Goal: Check status: Check status

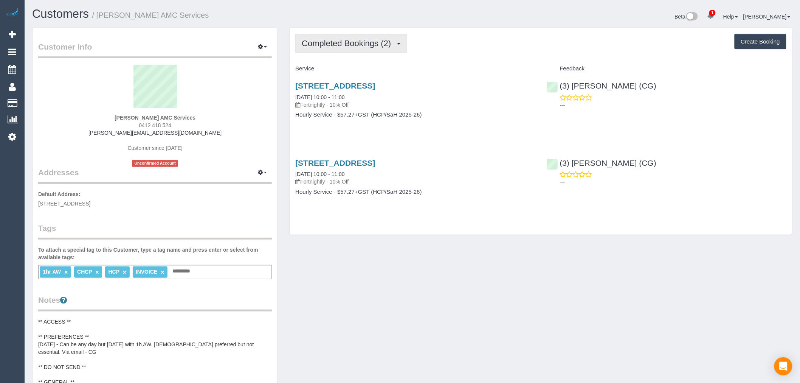
click at [385, 39] on span "Completed Bookings (2)" at bounding box center [348, 43] width 93 height 9
click at [501, 62] on div "Completed Bookings (2) Completed Bookings (2) Upcoming Bookings (11) Cancelled …" at bounding box center [541, 131] width 502 height 207
copy small "[PERSON_NAME] AMC Services"
drag, startPoint x: 199, startPoint y: 13, endPoint x: 100, endPoint y: 17, distance: 98.8
click at [100, 17] on h1 "Customers / [PERSON_NAME] AMC Services" at bounding box center [219, 14] width 375 height 13
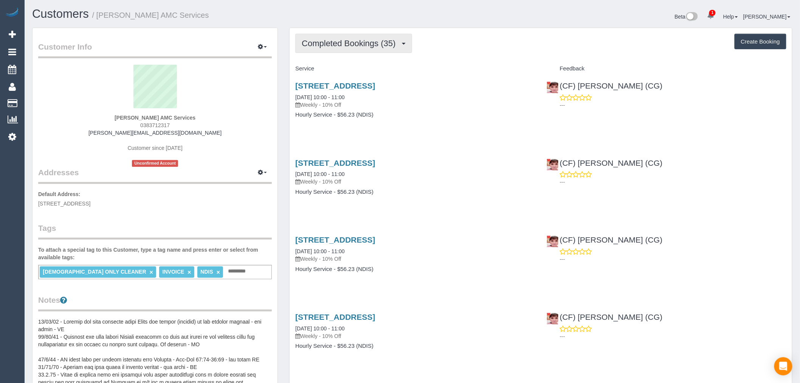
click at [385, 40] on span "Completed Bookings (35)" at bounding box center [351, 43] width 98 height 9
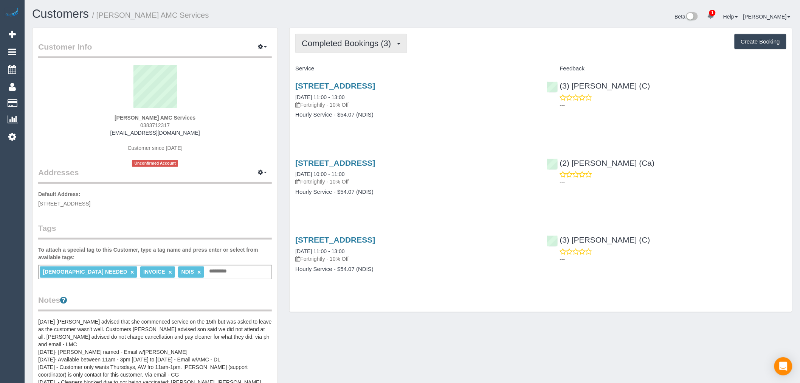
click at [383, 48] on button "Completed Bookings (3)" at bounding box center [351, 43] width 112 height 19
click at [383, 42] on span "Completed Bookings (3)" at bounding box center [348, 43] width 93 height 9
click at [438, 62] on div "Completed Bookings (3) Completed Bookings (3) Upcoming Bookings (0) Cancelled B…" at bounding box center [541, 170] width 502 height 284
